Goal: Transaction & Acquisition: Download file/media

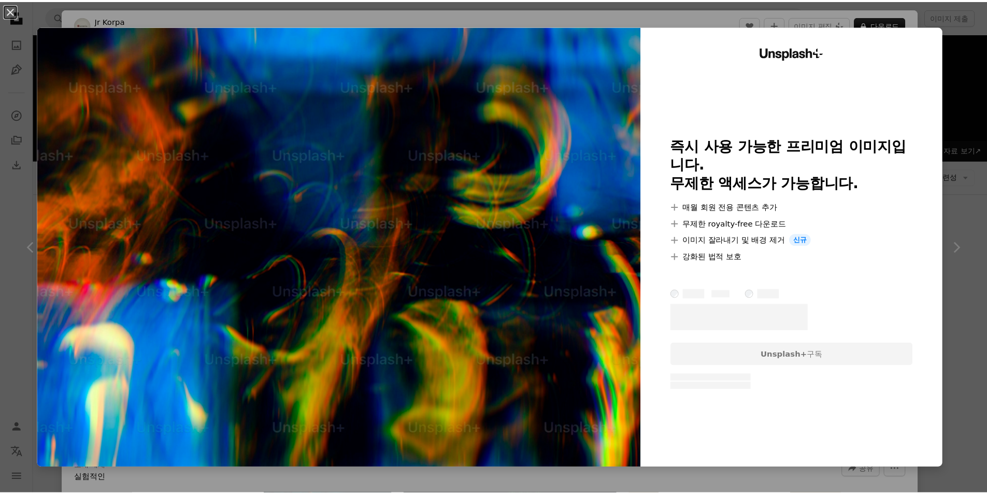
scroll to position [1658, 0]
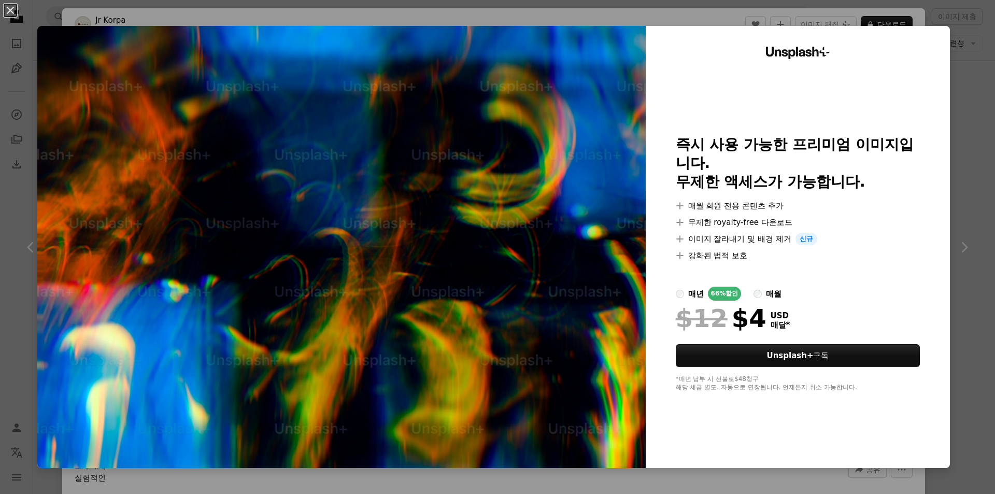
click at [936, 25] on div "An X shape Unsplash+ 즉시 사용 가능한 프리미엄 이미지입니다. 무제한 액세스가 가능합니다. A plus sign 매월 회원 전…" at bounding box center [497, 247] width 995 height 494
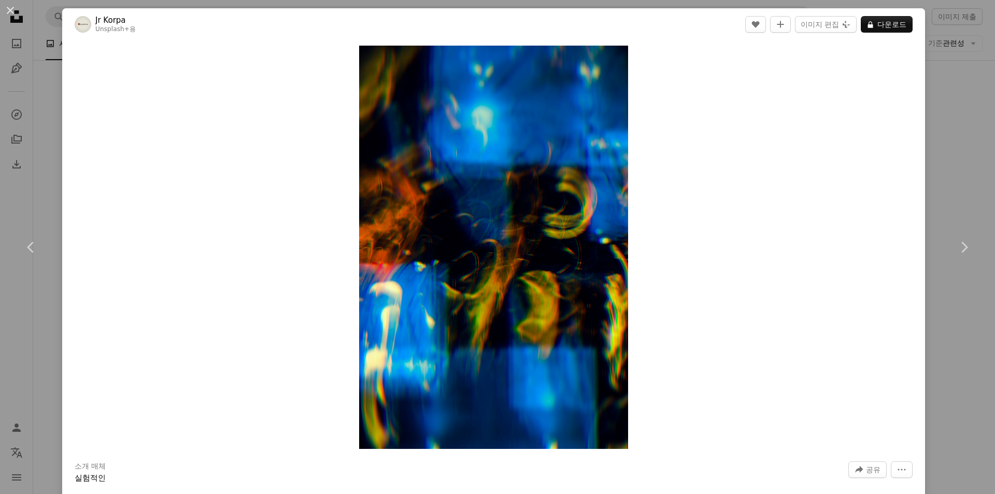
click at [952, 60] on div "An X shape Chevron left Chevron right Jr Korpa Unsplash+ 용 A heart A plus sign …" at bounding box center [497, 247] width 995 height 494
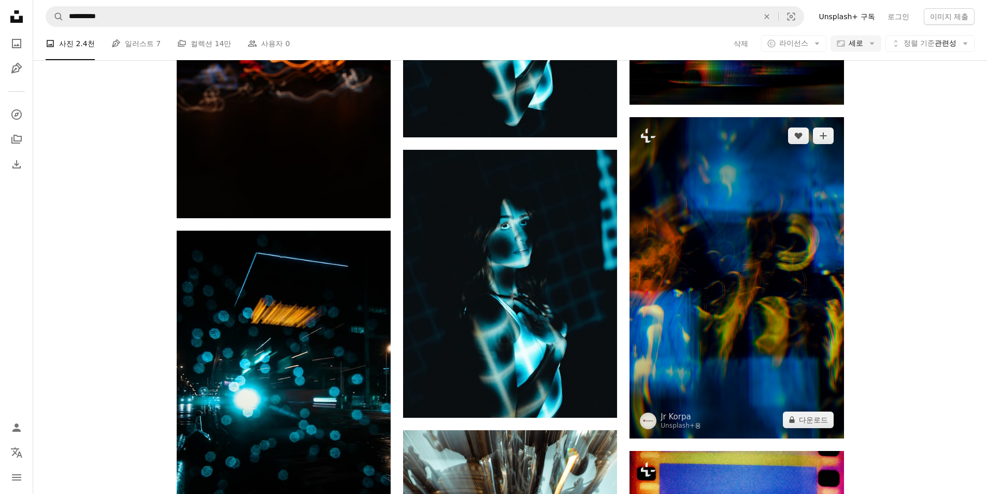
scroll to position [1969, 0]
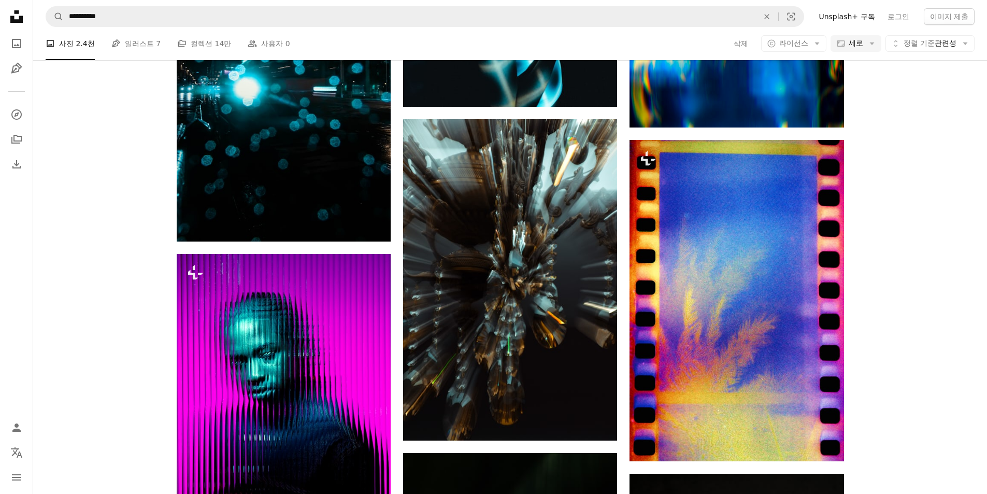
click at [802, 52] on div "A photo 사진 2.4천 Pen Tool 일러스트 7 A stack of folders 컬렉션 14만 People 사용자 0 삭제 A co…" at bounding box center [510, 43] width 929 height 33
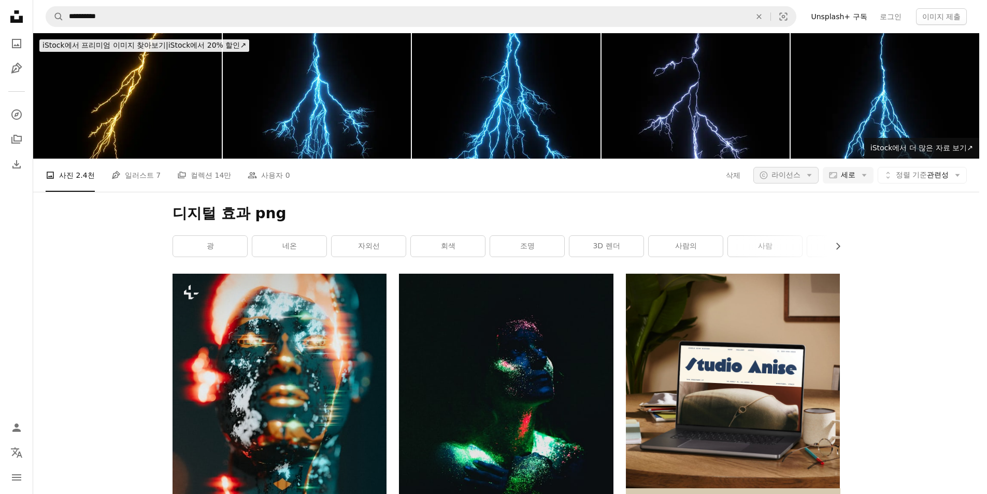
click at [802, 167] on button "A copyright icon © 라이선스 Arrow down" at bounding box center [786, 175] width 65 height 17
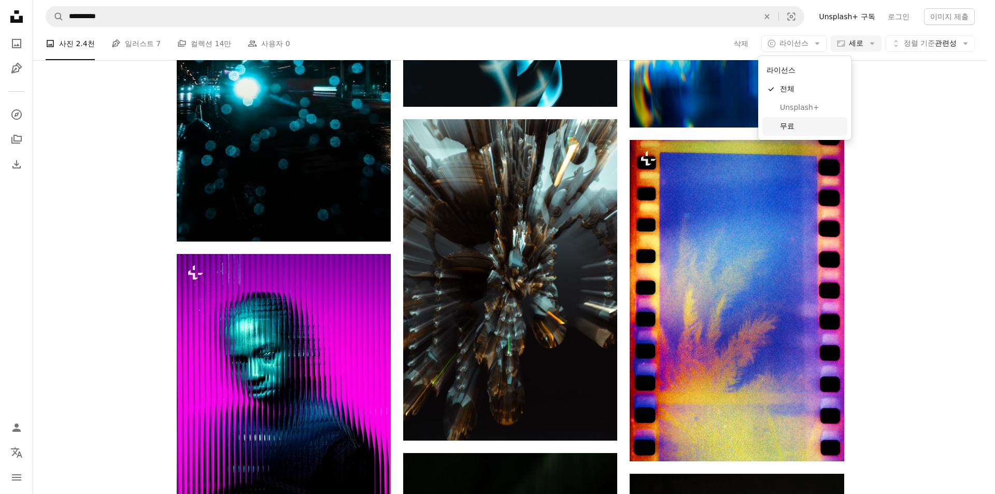
click at [807, 129] on span "무료" at bounding box center [811, 126] width 63 height 10
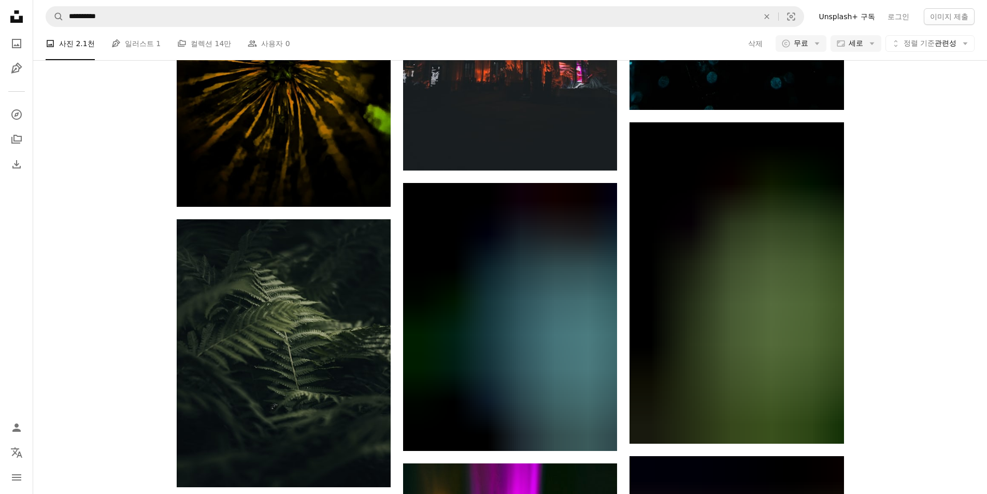
scroll to position [11811, 0]
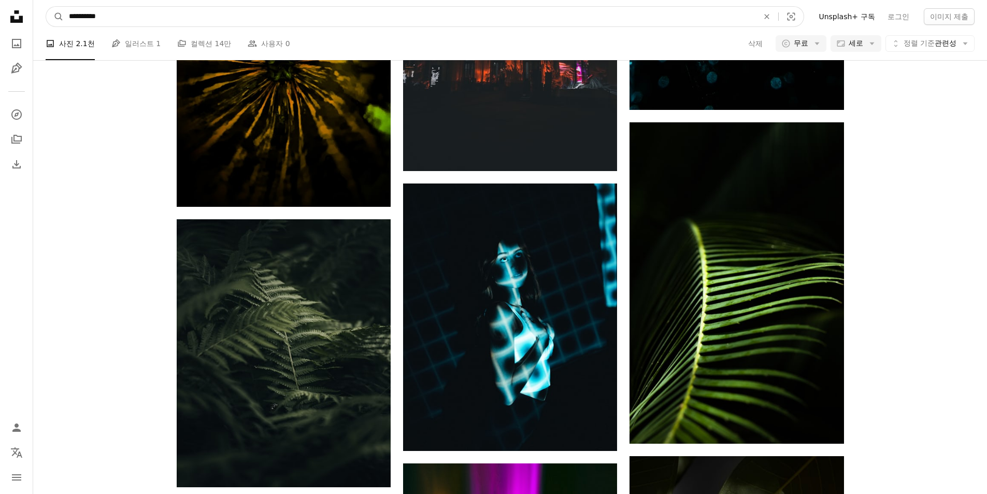
drag, startPoint x: 86, startPoint y: 15, endPoint x: 42, endPoint y: 20, distance: 43.9
click at [42, 20] on nav "**********" at bounding box center [510, 16] width 954 height 33
type input "*********"
click button "A magnifying glass" at bounding box center [55, 17] width 18 height 20
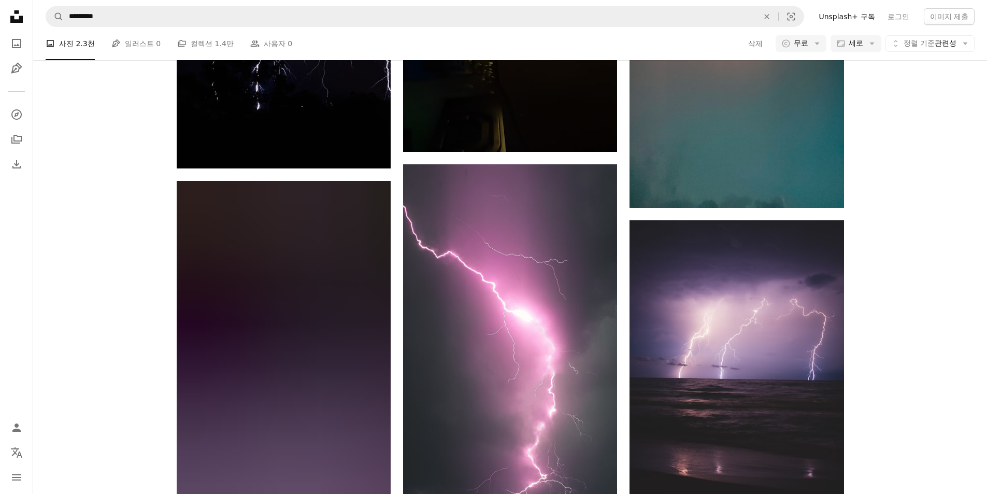
scroll to position [1710, 0]
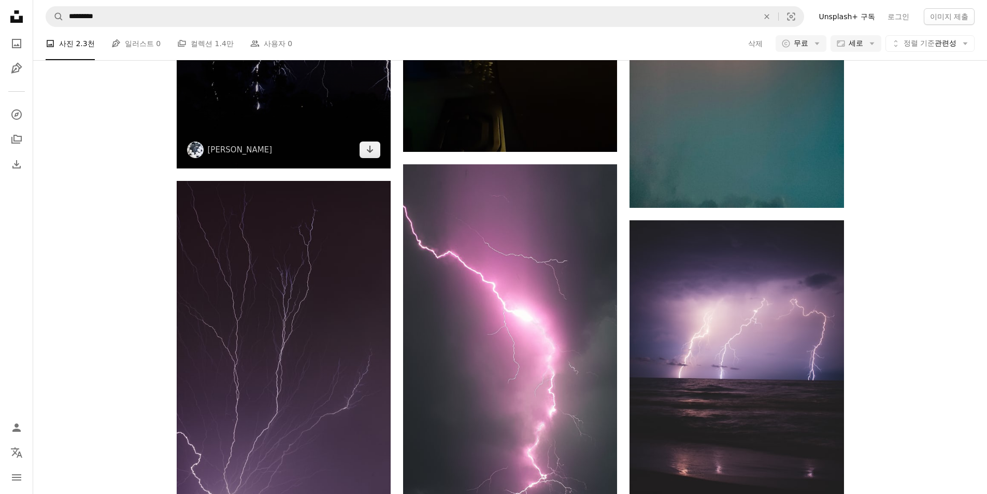
click at [235, 168] on img at bounding box center [284, 7] width 214 height 321
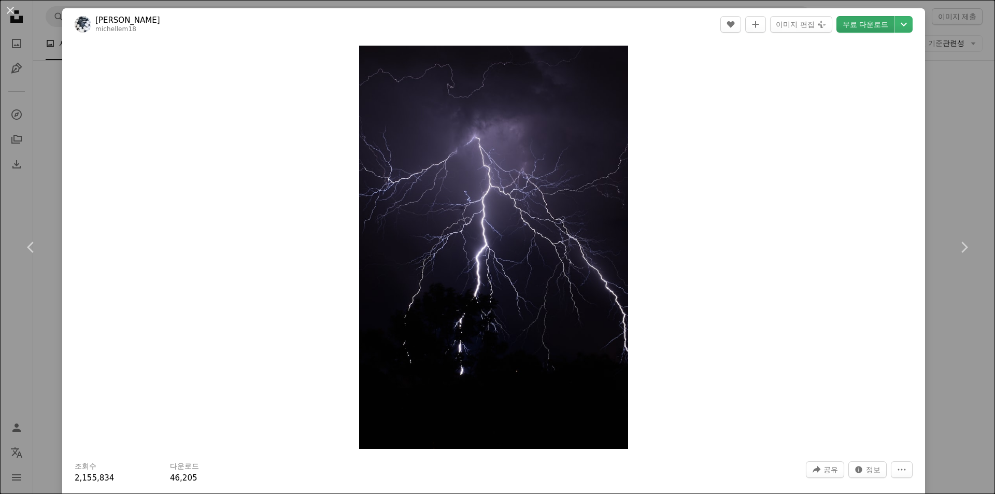
drag, startPoint x: 846, startPoint y: 26, endPoint x: 767, endPoint y: 41, distance: 81.1
click at [846, 26] on link "무료 다운로드" at bounding box center [865, 24] width 58 height 17
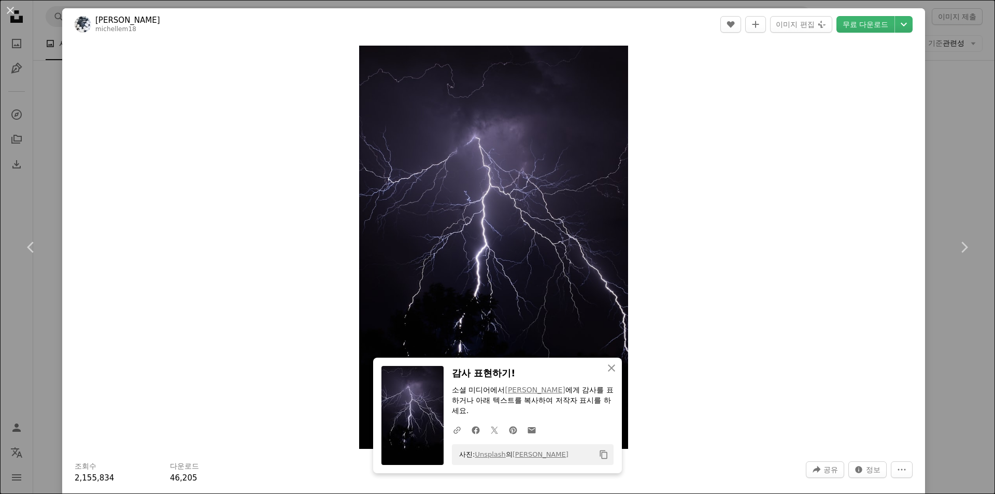
click at [0, 166] on div "An X shape Chevron left Chevron right An X shape 닫기 감사 표현하기! 소셜 미디어에서 [PERSON_N…" at bounding box center [497, 247] width 995 height 494
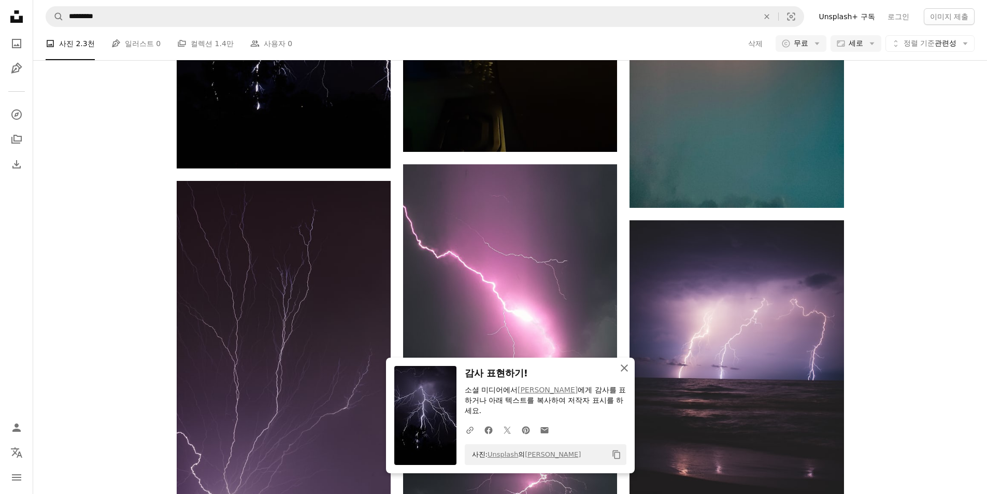
click at [625, 364] on icon "An X shape" at bounding box center [624, 368] width 12 height 12
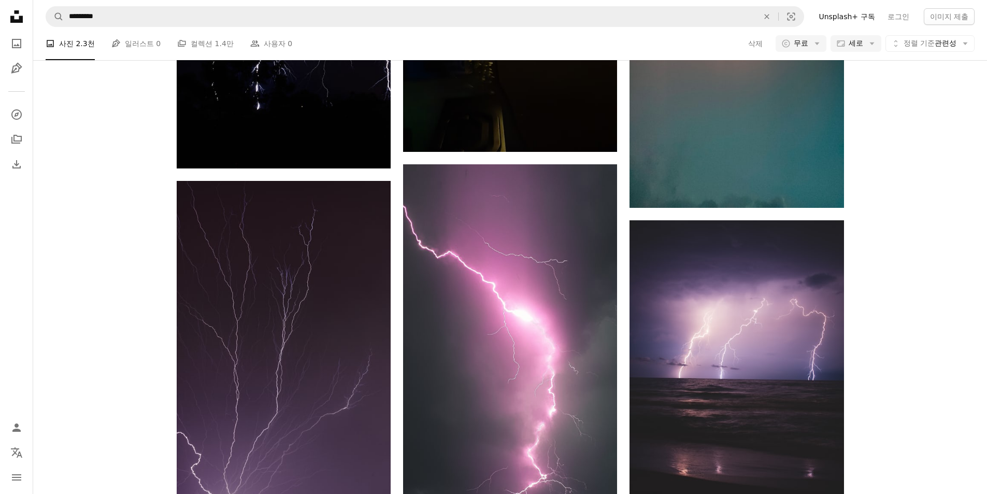
scroll to position [3006, 0]
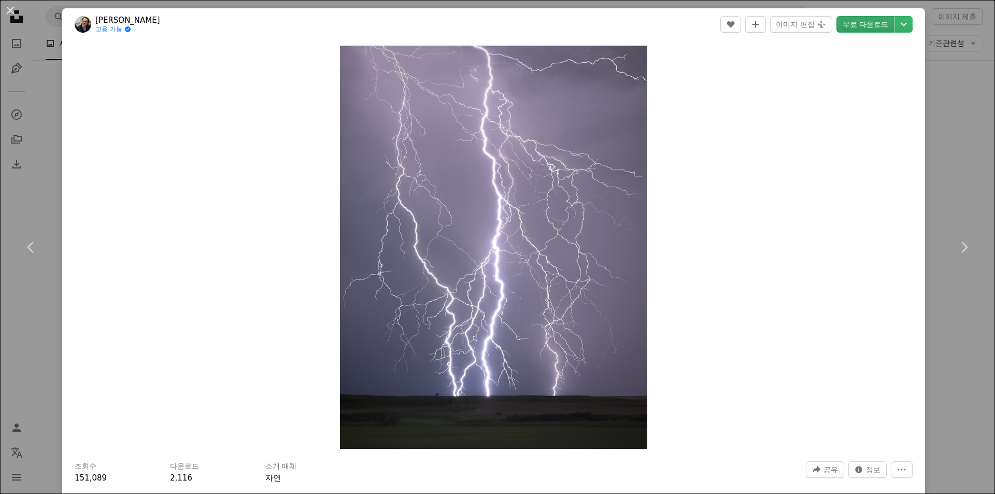
click at [866, 25] on link "무료 다운로드" at bounding box center [865, 24] width 58 height 17
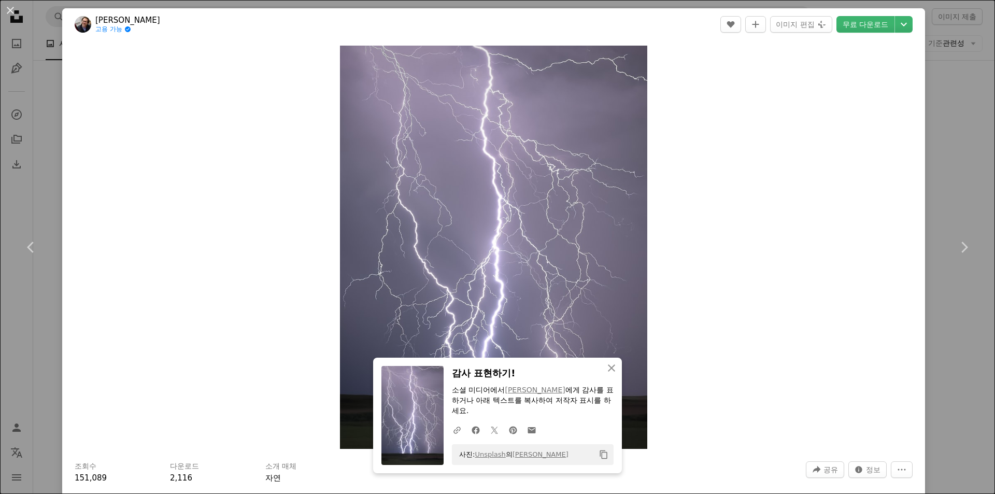
click at [3, 154] on div "An X shape Chevron left Chevron right An X shape 닫기 감사 표현하기! 소셜 미디어에서 [PERSON_N…" at bounding box center [497, 247] width 995 height 494
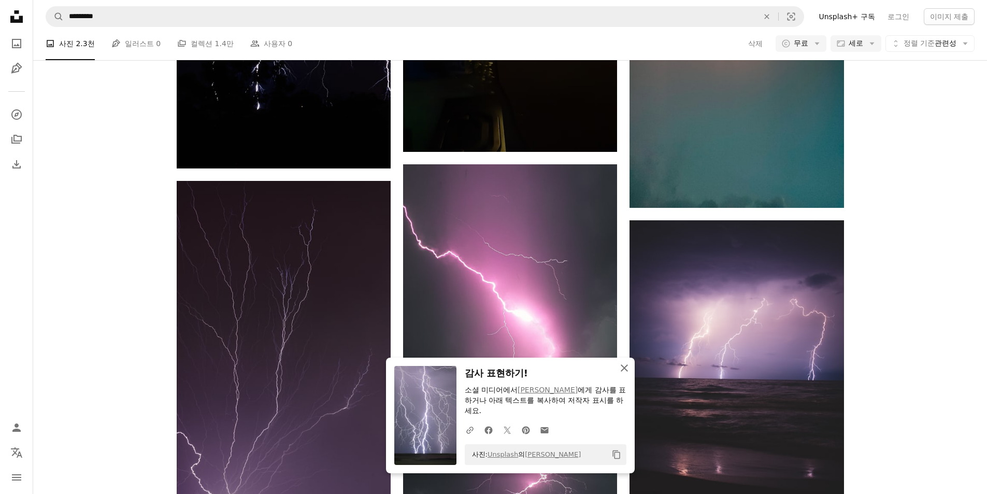
click at [620, 365] on icon "An X shape" at bounding box center [624, 368] width 12 height 12
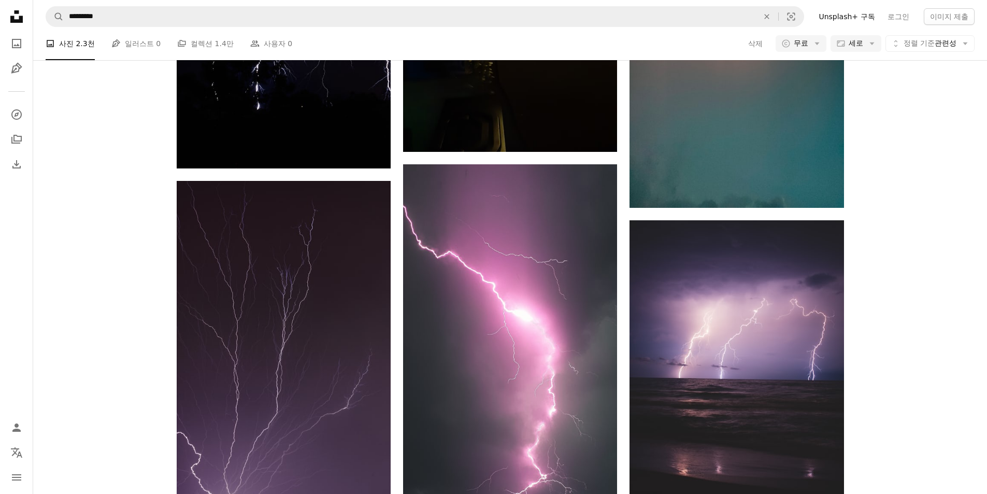
scroll to position [4933, 0]
